Goal: Information Seeking & Learning: Learn about a topic

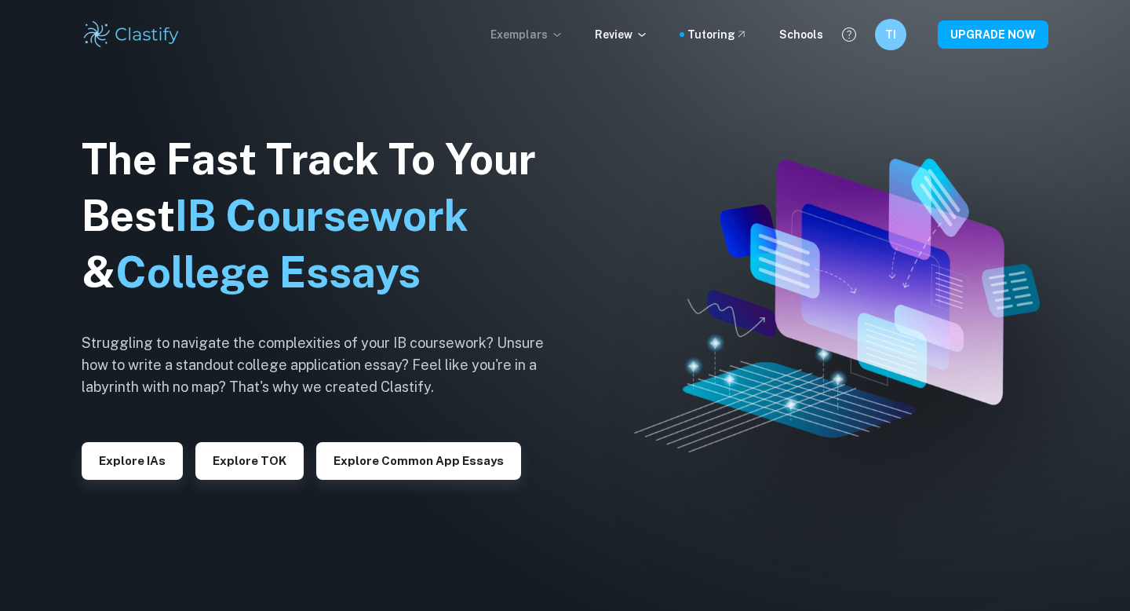
click at [562, 31] on icon at bounding box center [557, 34] width 13 height 13
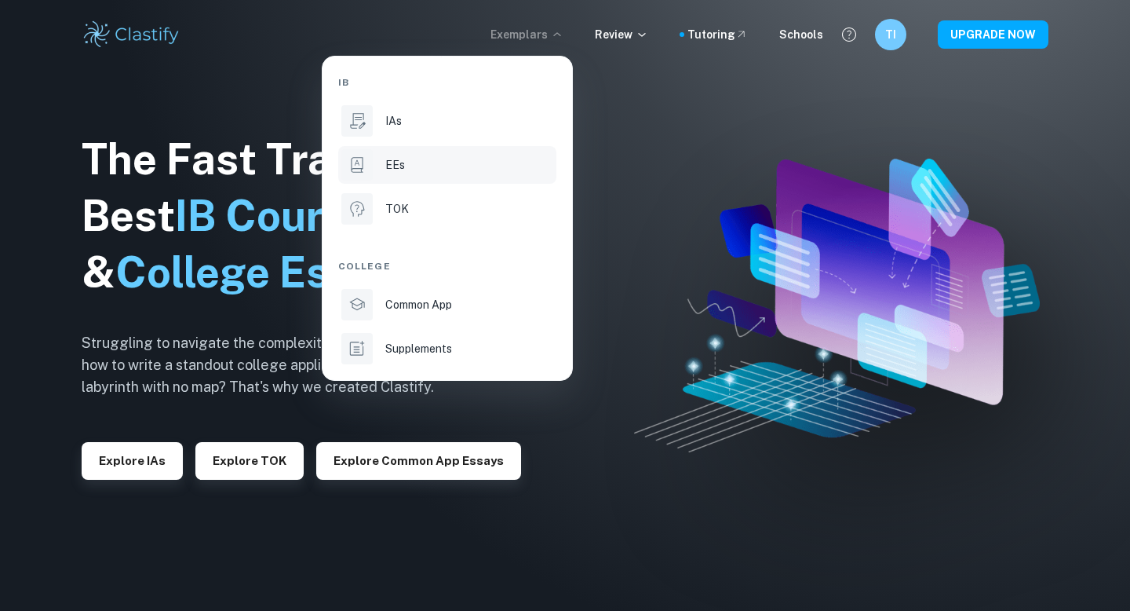
click at [405, 165] on div "EEs" at bounding box center [469, 164] width 168 height 17
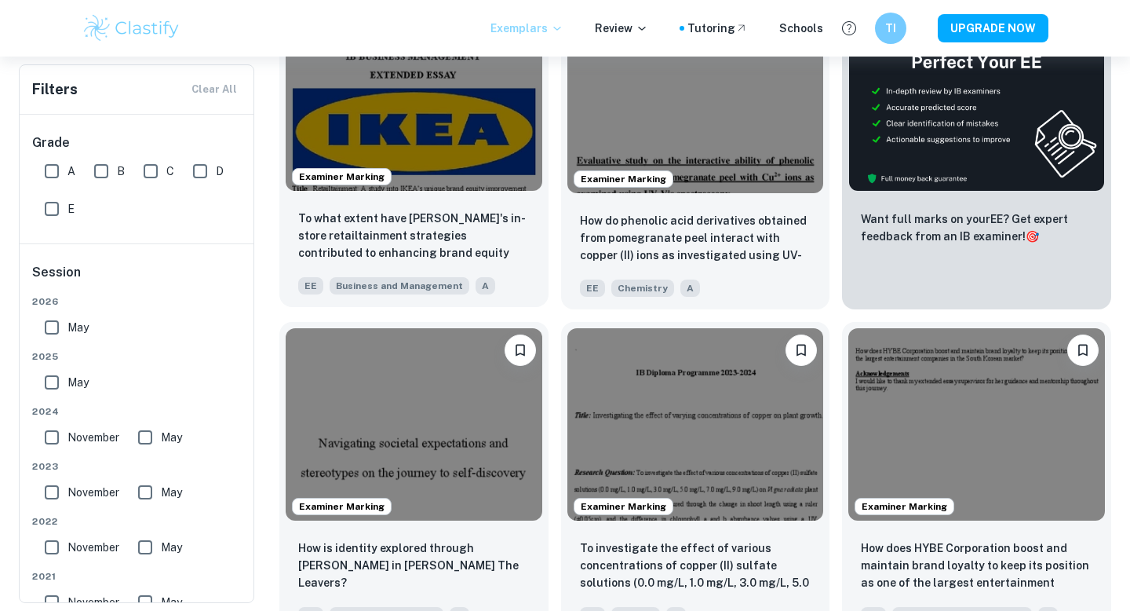
scroll to position [418, 0]
click at [445, 177] on img at bounding box center [414, 95] width 257 height 192
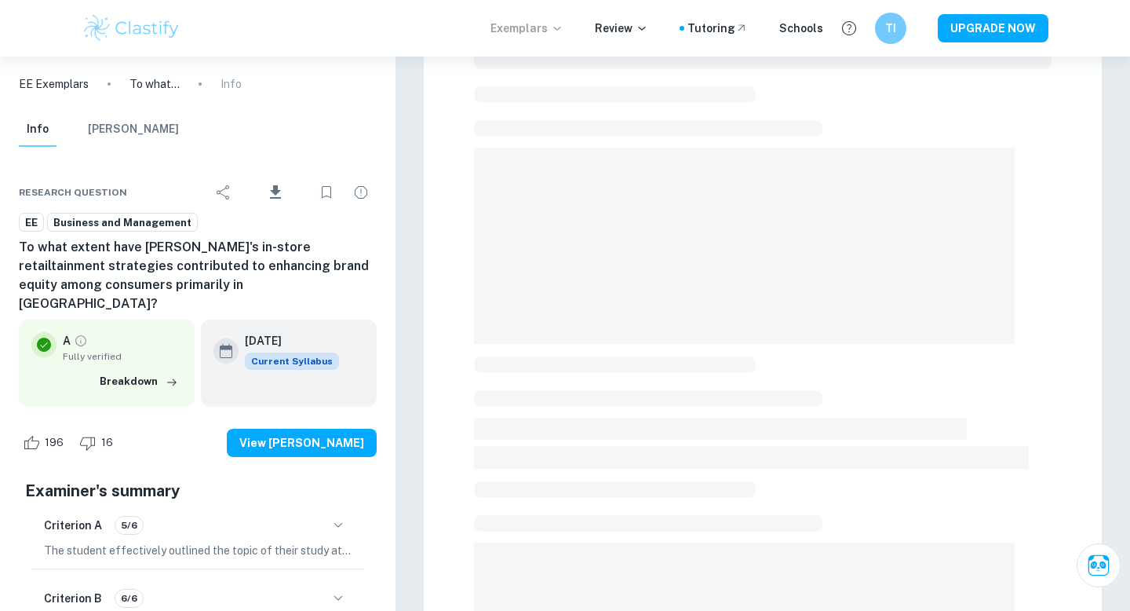
scroll to position [70, 0]
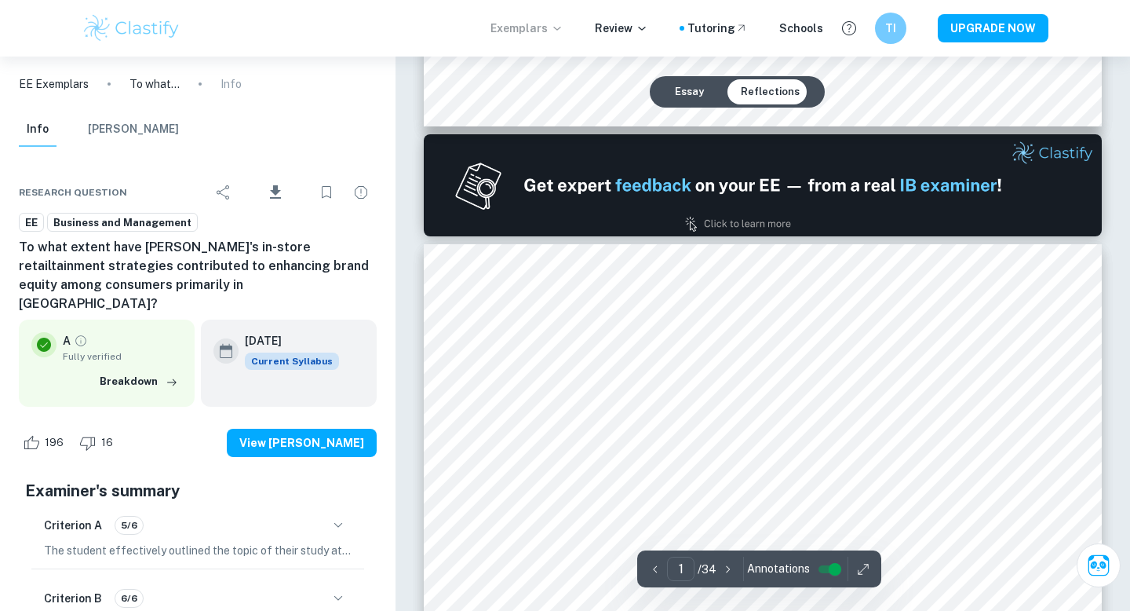
type input "2"
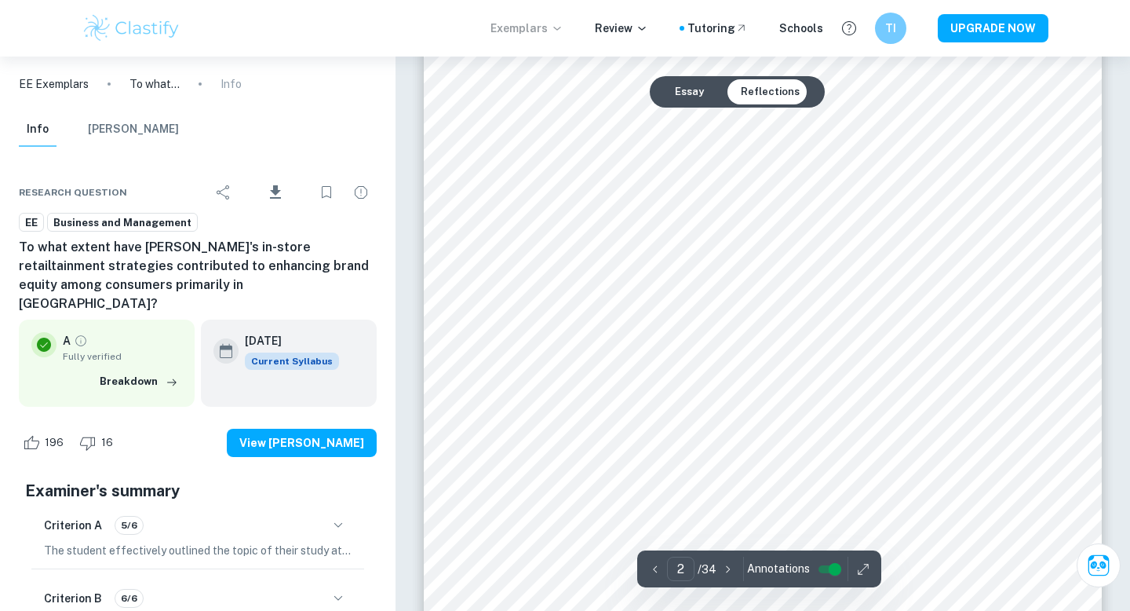
scroll to position [1210, 0]
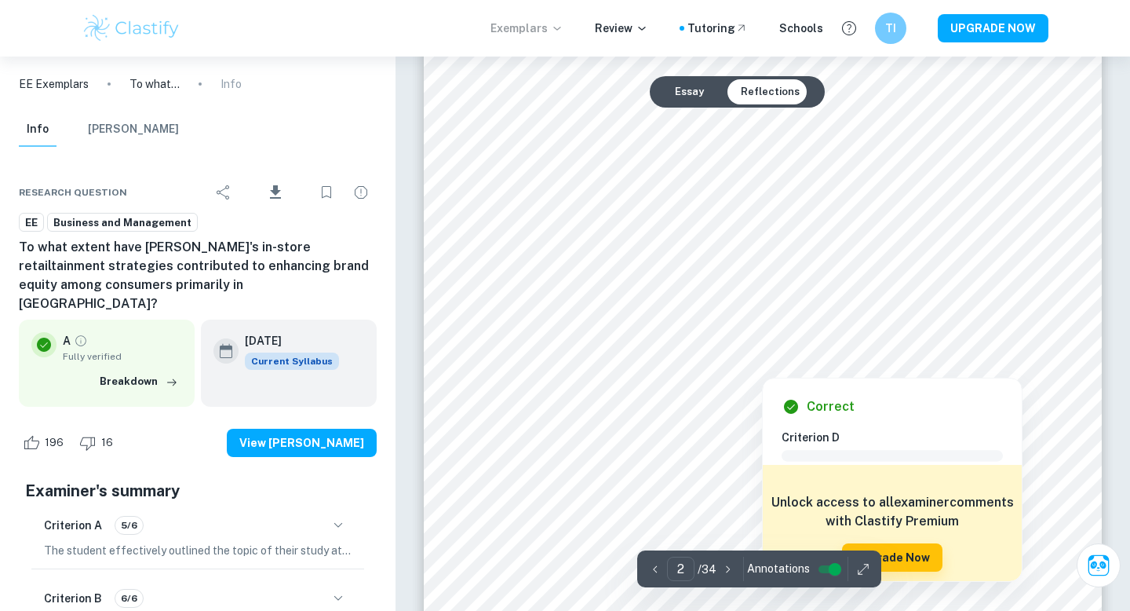
click at [612, 349] on div at bounding box center [762, 348] width 513 height 23
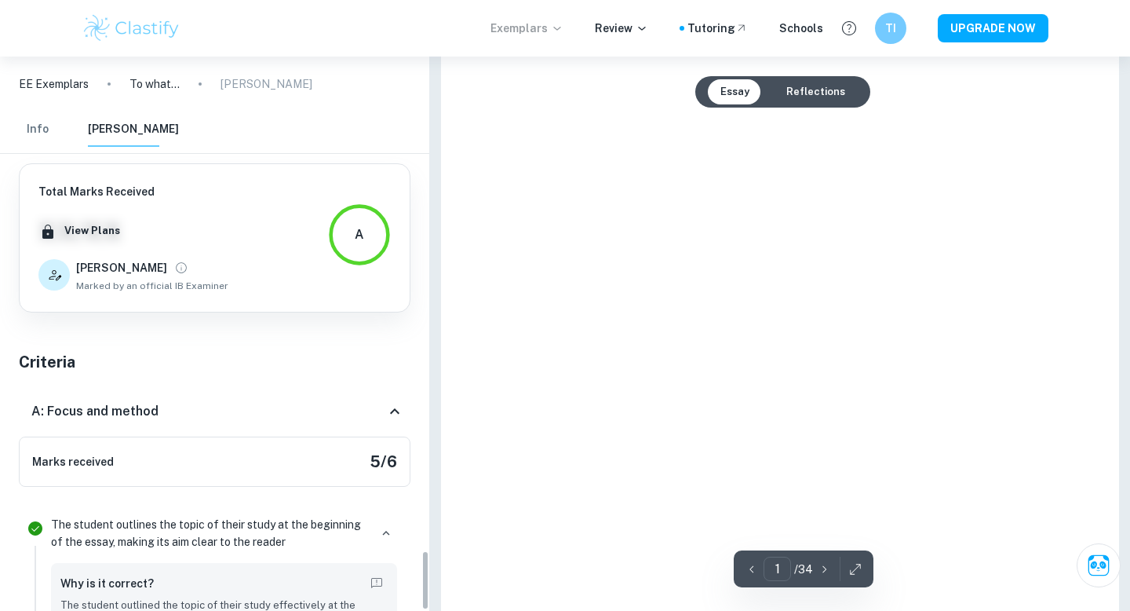
type input "2"
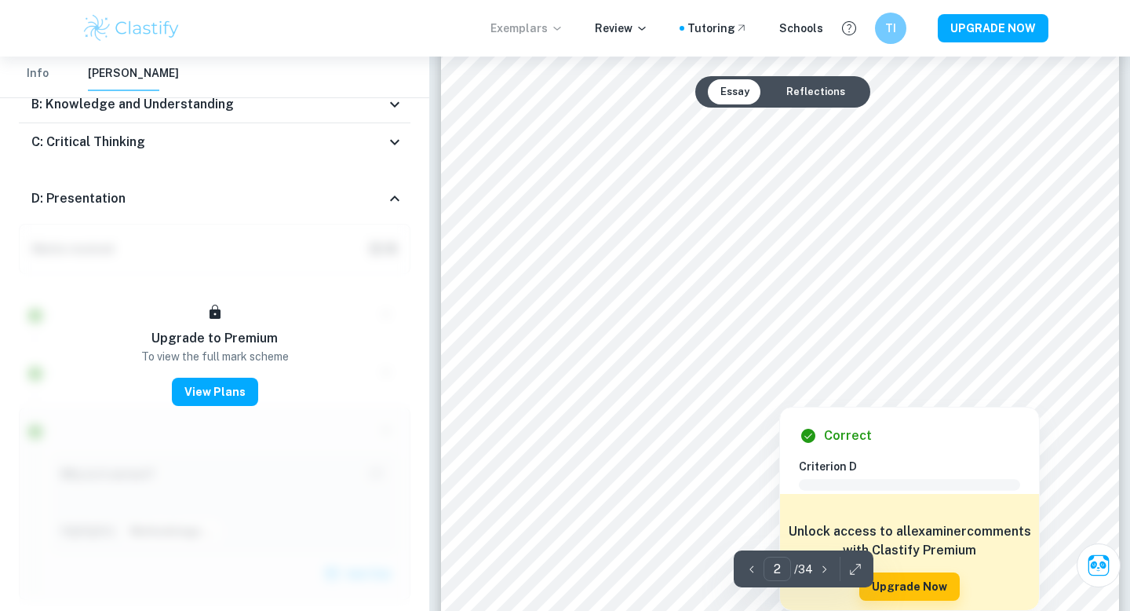
click at [577, 374] on div at bounding box center [779, 377] width 513 height 23
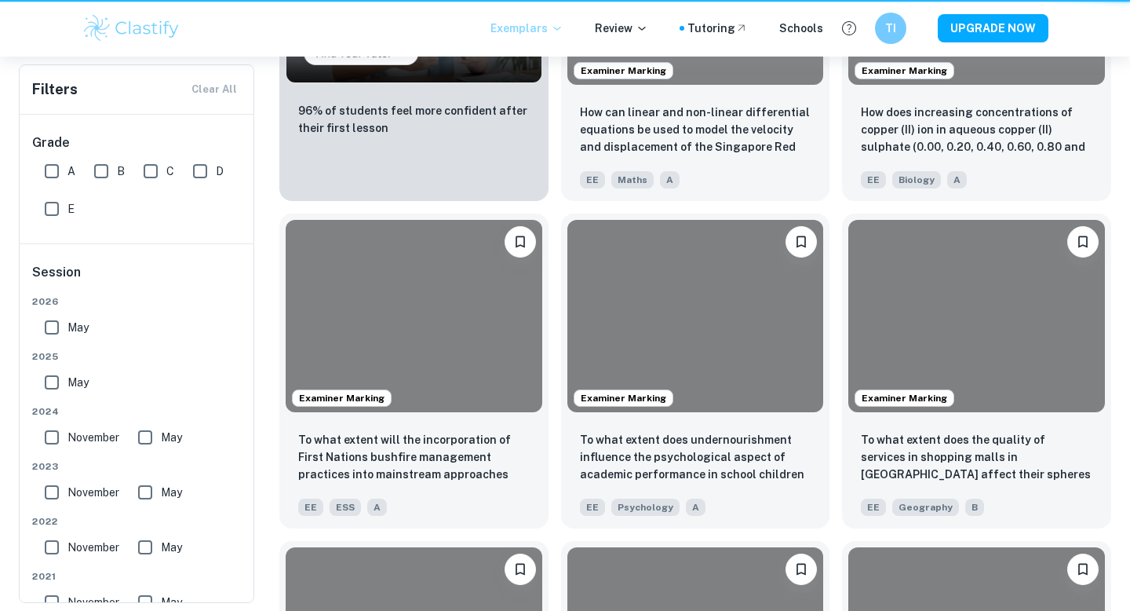
scroll to position [418, 0]
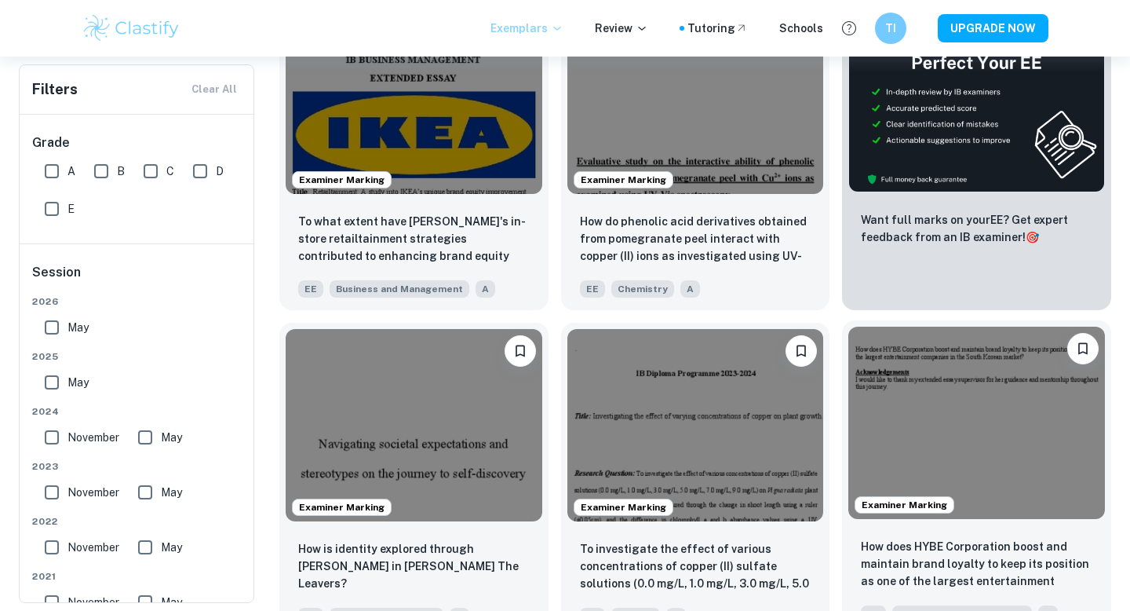
click at [980, 423] on img at bounding box center [977, 423] width 257 height 192
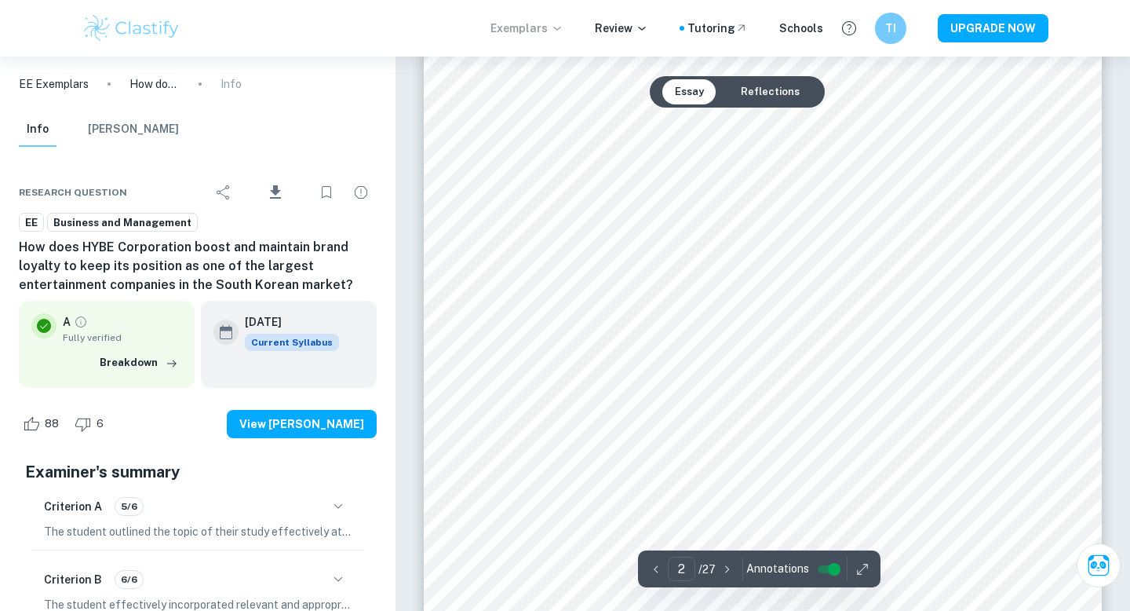
scroll to position [1392, 0]
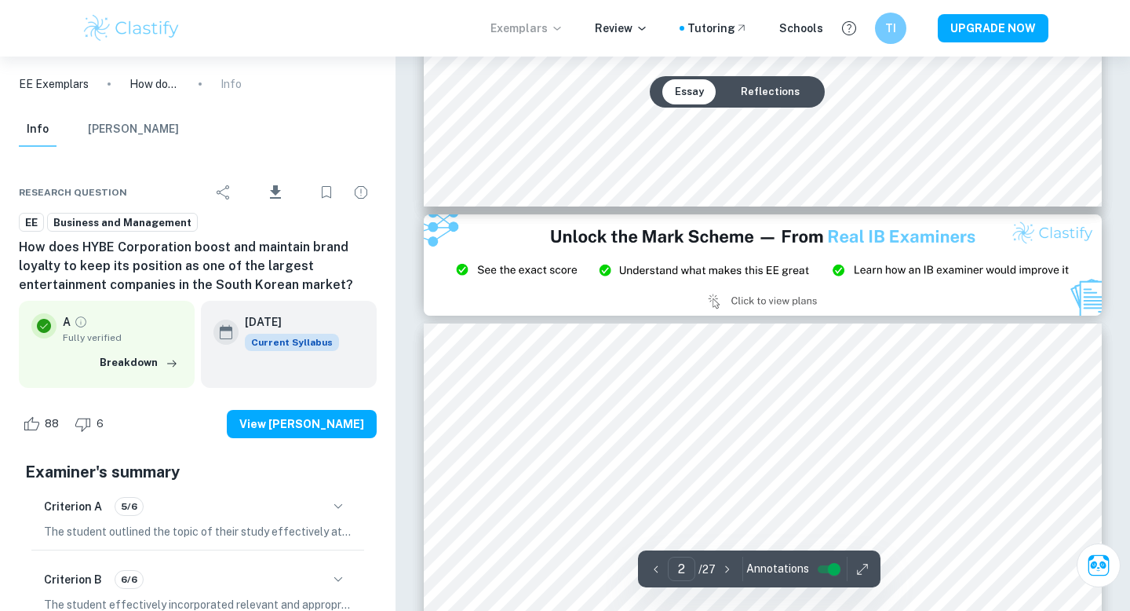
type input "3"
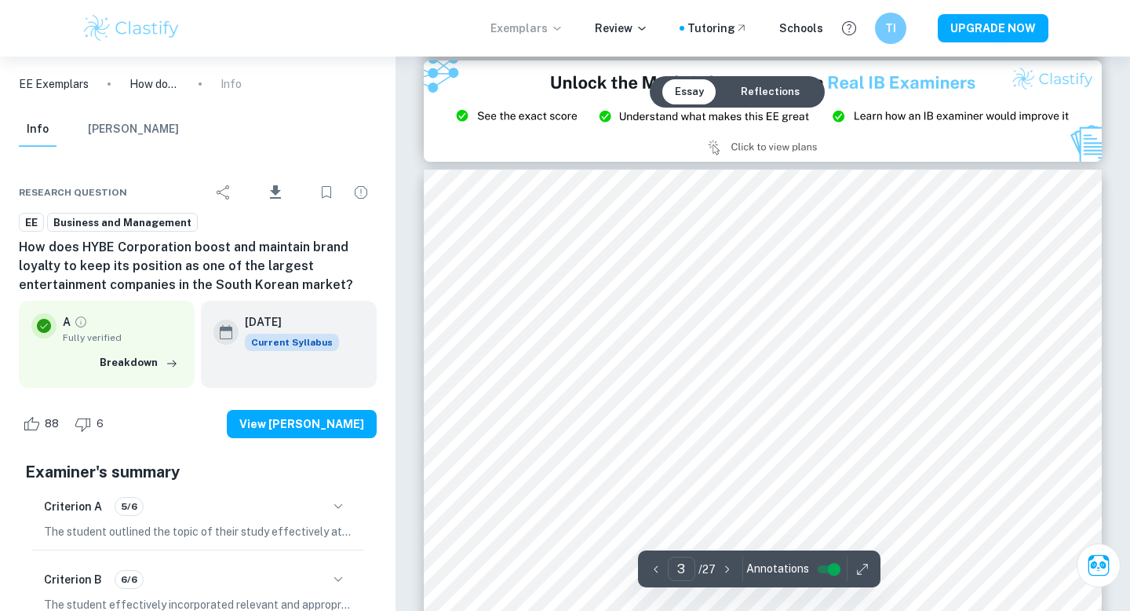
scroll to position [2098, 0]
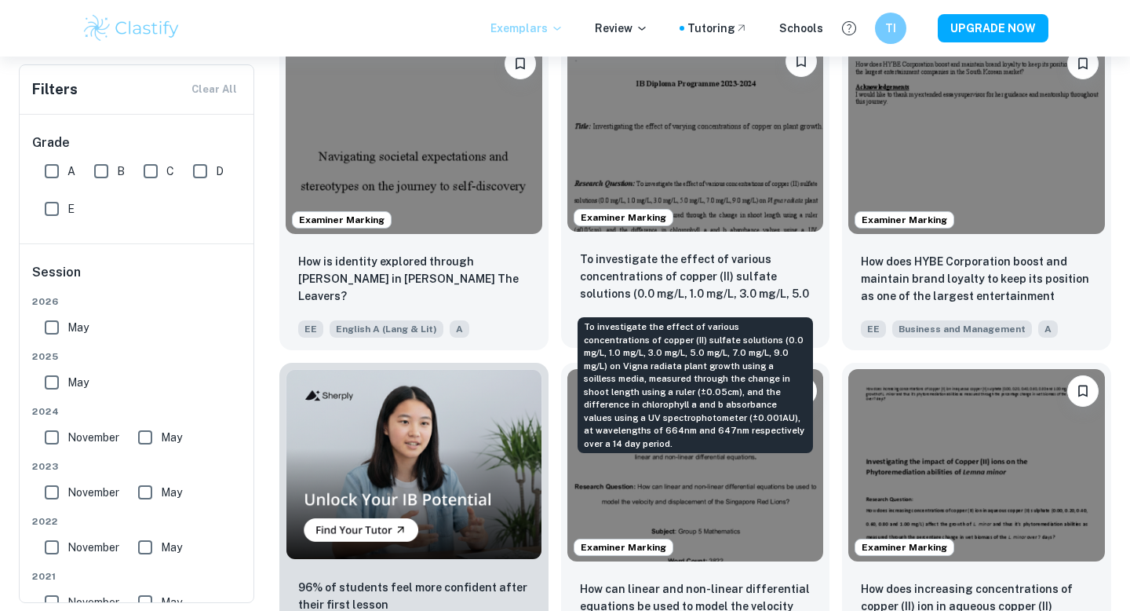
scroll to position [717, 0]
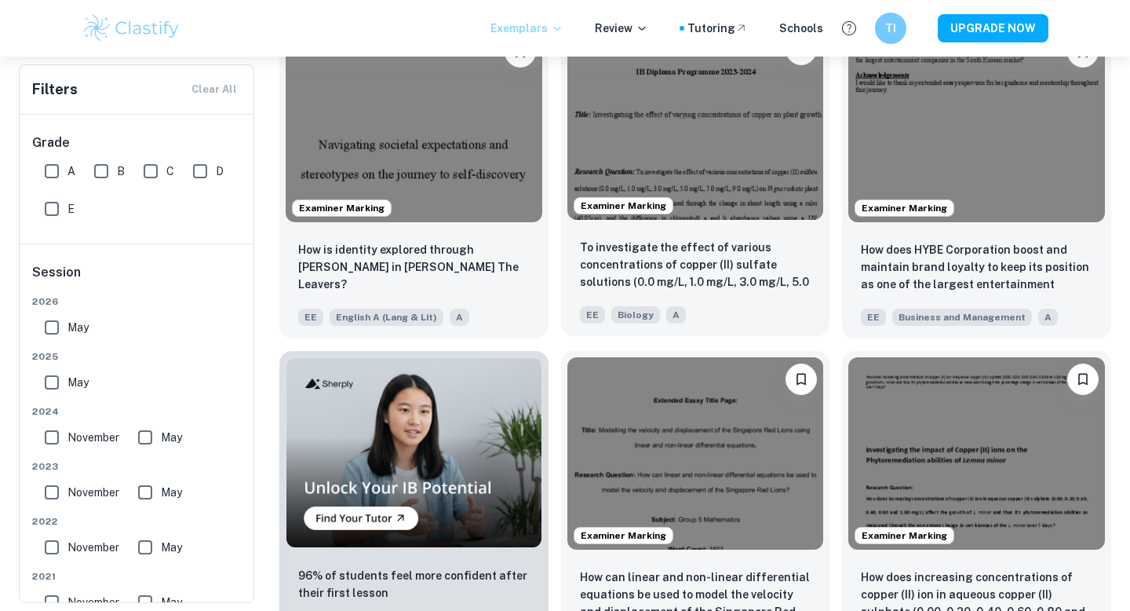
click at [659, 171] on img at bounding box center [696, 123] width 257 height 192
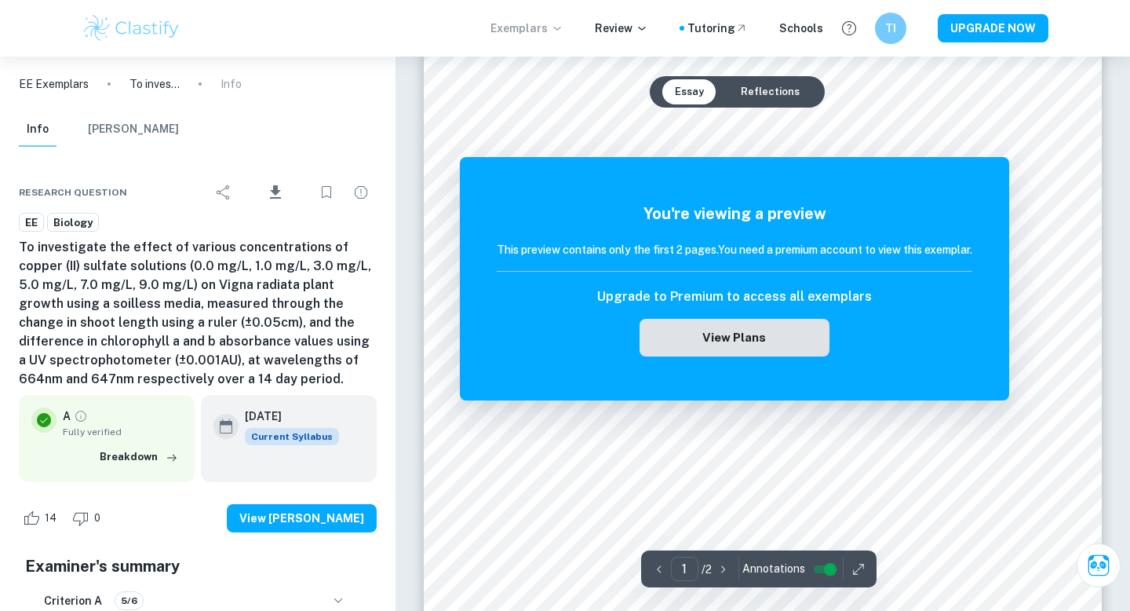
scroll to position [182, 0]
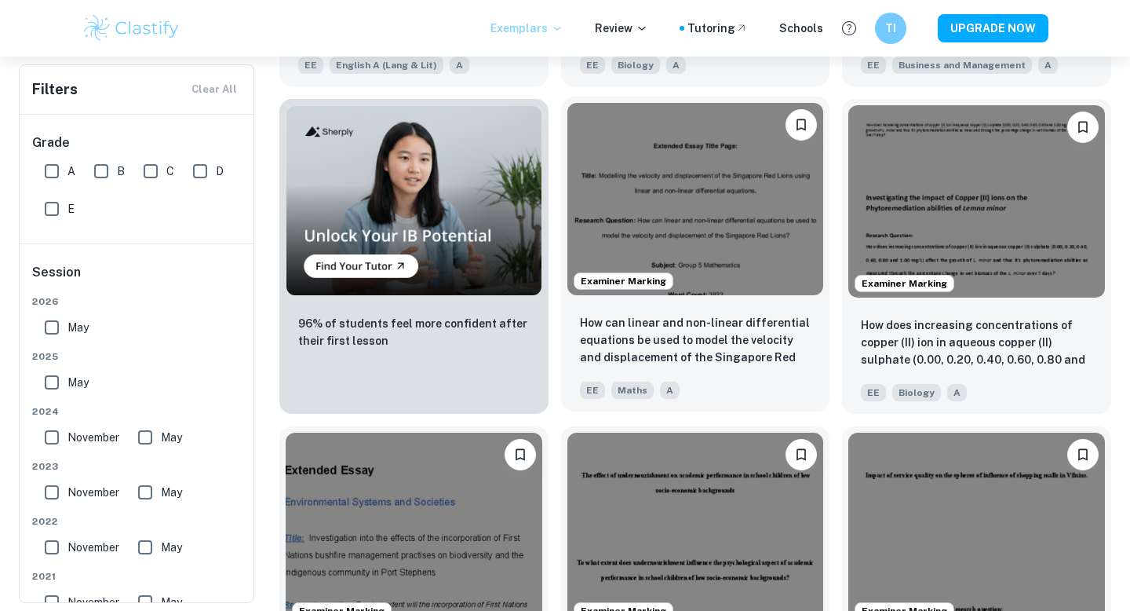
scroll to position [971, 0]
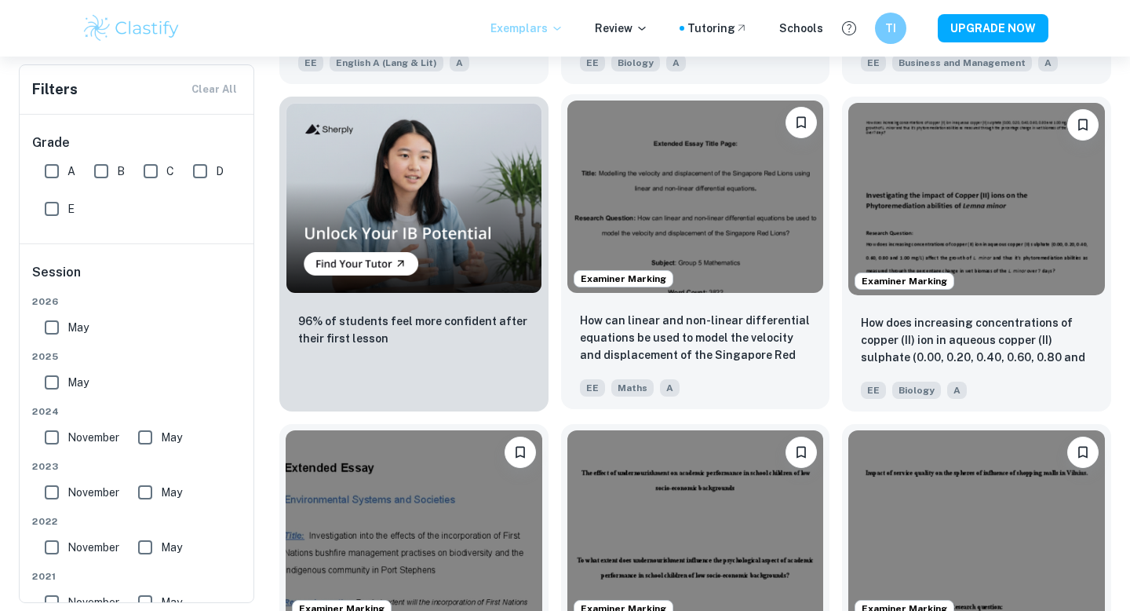
click at [660, 162] on img at bounding box center [696, 196] width 257 height 192
